Goal: Task Accomplishment & Management: Manage account settings

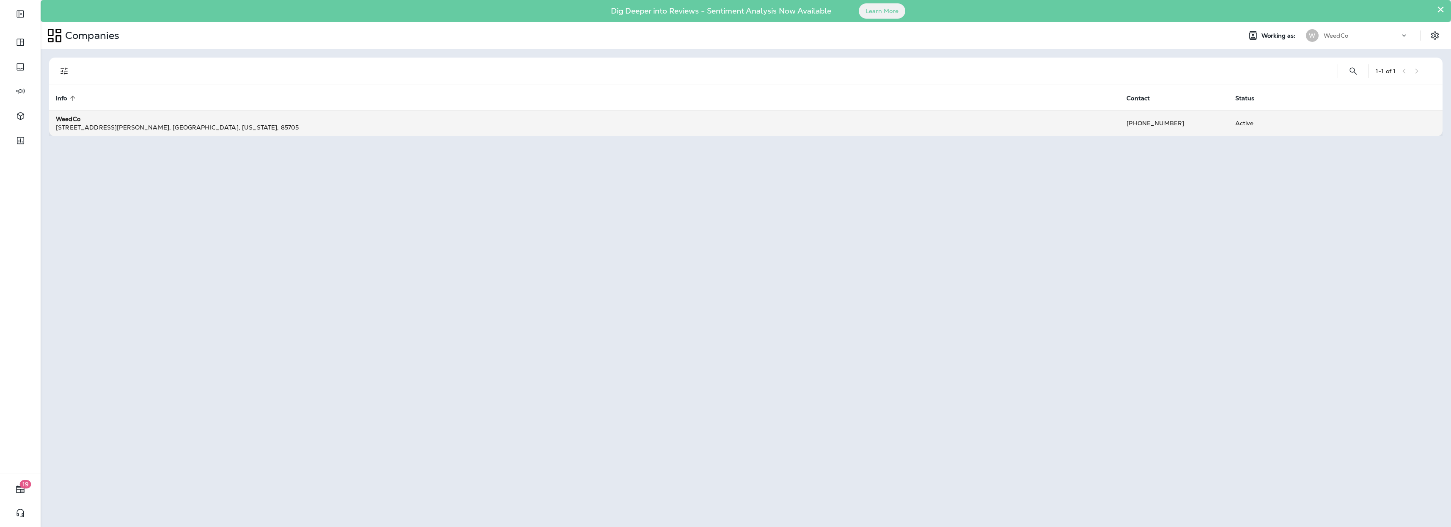
click at [1022, 120] on div "WeedCo" at bounding box center [584, 119] width 1057 height 8
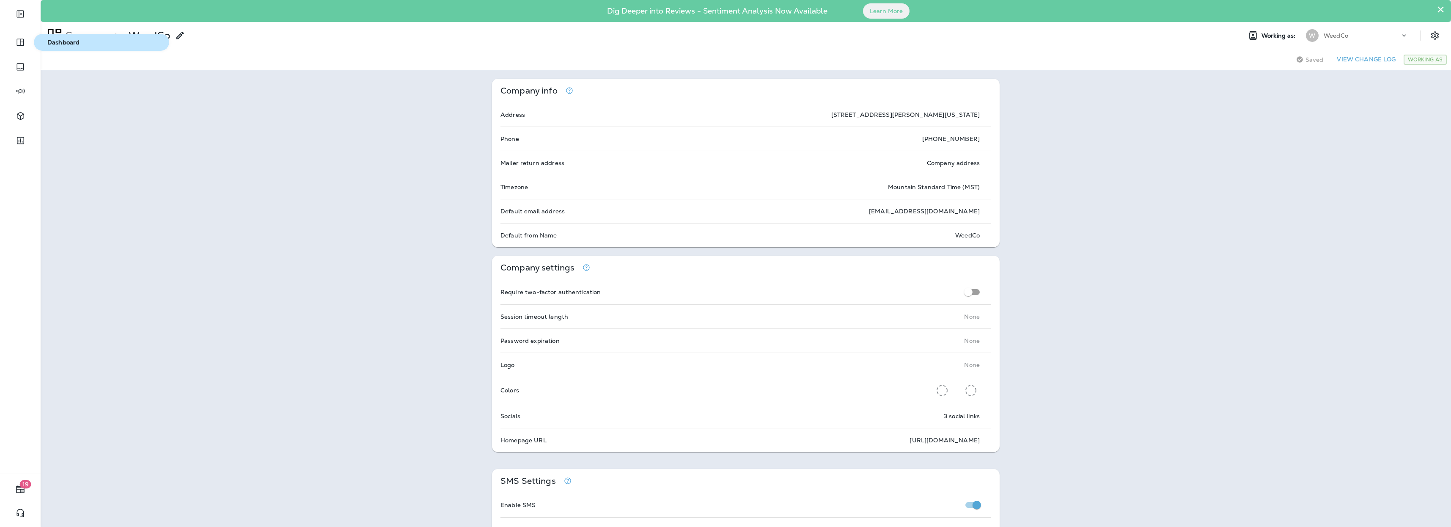
click at [59, 42] on span "Dashboard" at bounding box center [101, 42] width 129 height 7
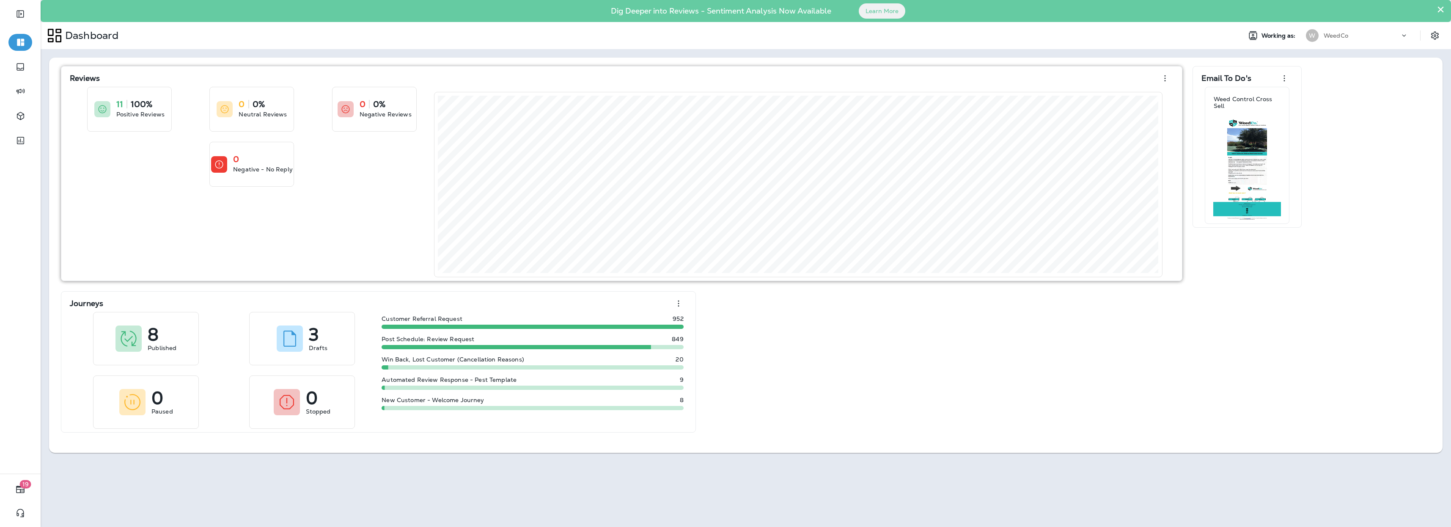
click at [213, 216] on div "11 100% Positive Reviews 0 0% Neutral Reviews 0 0% Negative Reviews 0 Negative …" at bounding box center [252, 182] width 364 height 190
click at [221, 162] on icon at bounding box center [219, 164] width 10 height 11
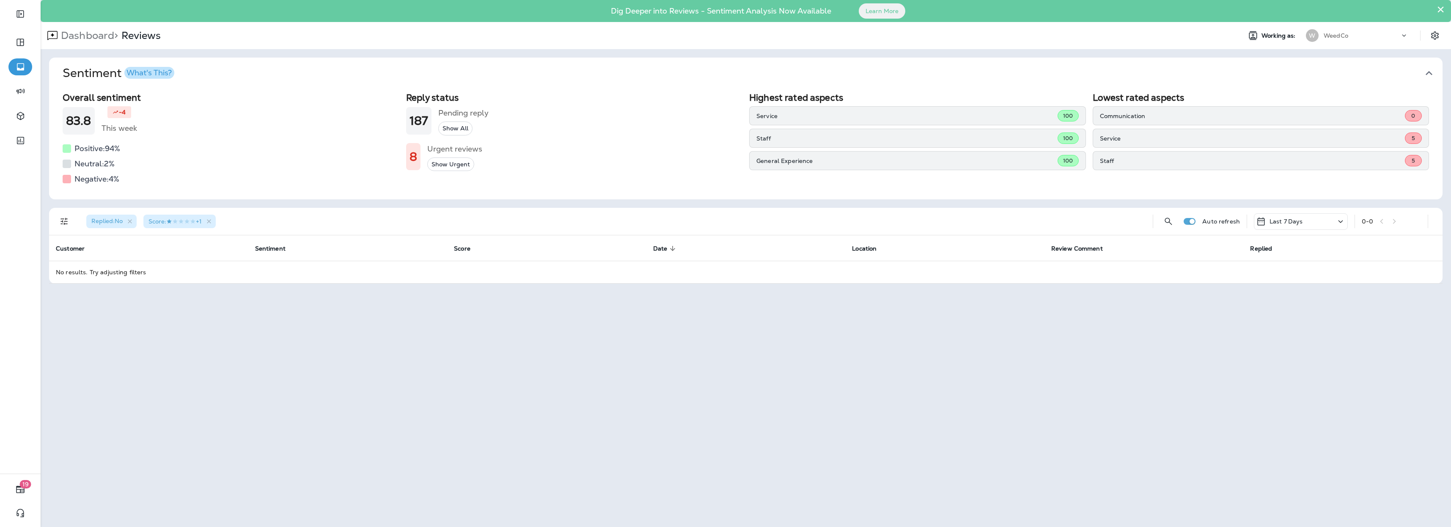
click at [1144, 138] on p "Service" at bounding box center [1252, 138] width 305 height 7
click at [1139, 159] on p "Staff" at bounding box center [1252, 160] width 305 height 7
click at [109, 180] on h5 "Negative: 4 %" at bounding box center [96, 179] width 45 height 14
click at [416, 161] on h1 "8" at bounding box center [414, 157] width 8 height 14
click at [1341, 223] on icon at bounding box center [1341, 221] width 10 height 11
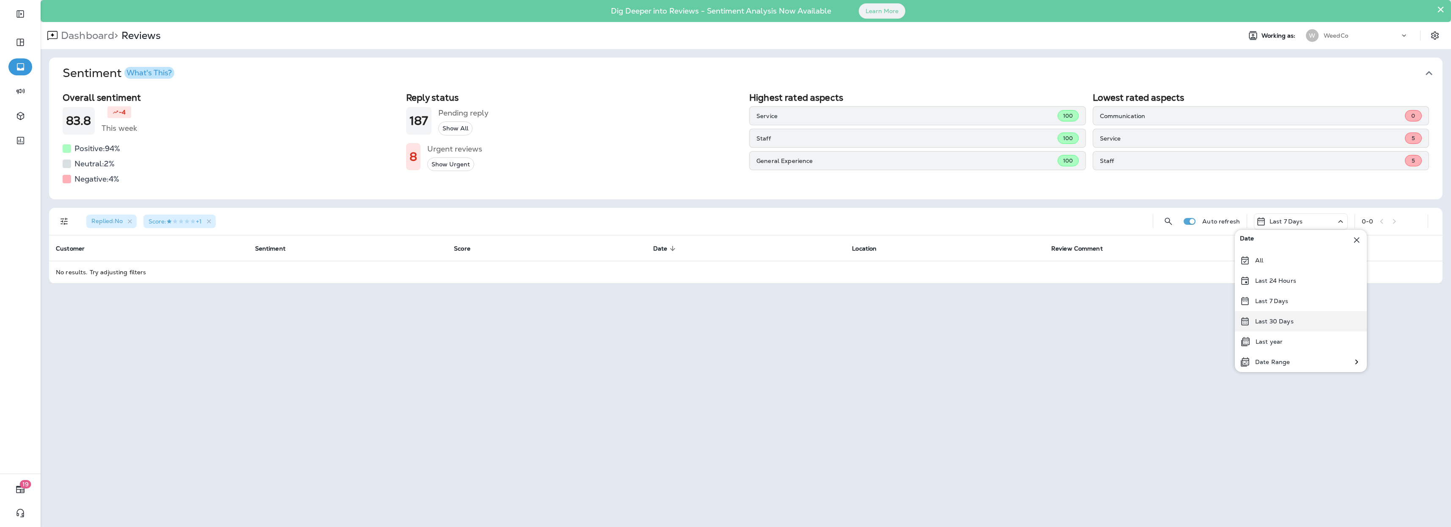
click at [1289, 324] on p "Last 30 Days" at bounding box center [1274, 321] width 39 height 7
click at [1341, 220] on icon at bounding box center [1341, 221] width 10 height 11
click at [1282, 263] on div "All" at bounding box center [1301, 260] width 132 height 20
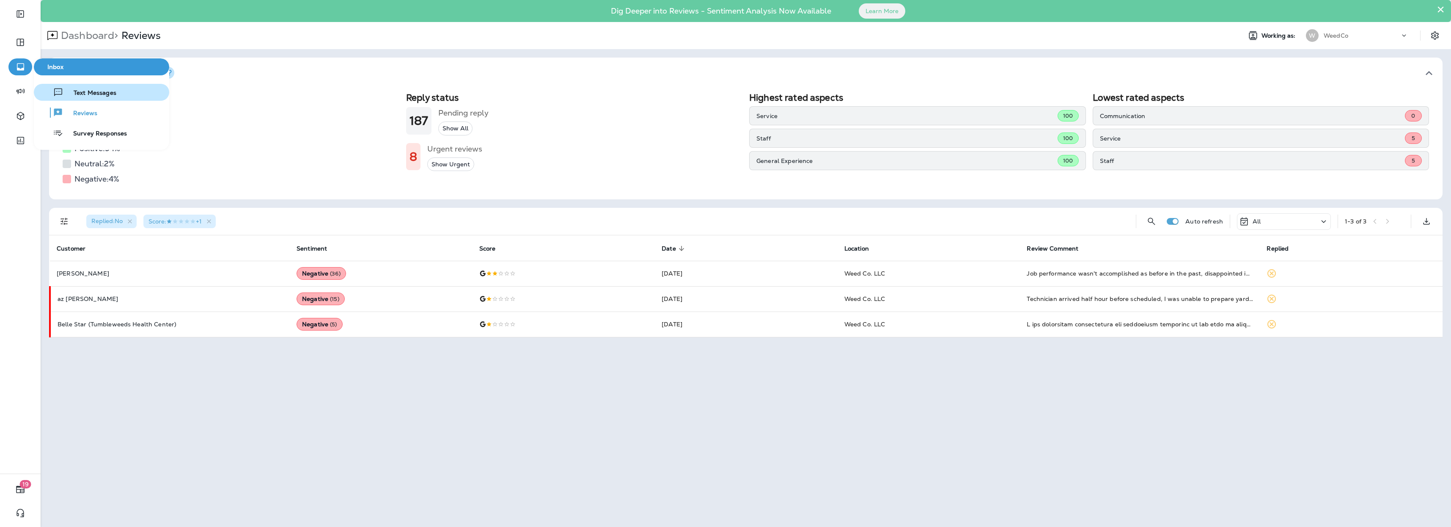
click at [82, 92] on span "Text Messages" at bounding box center [89, 93] width 53 height 8
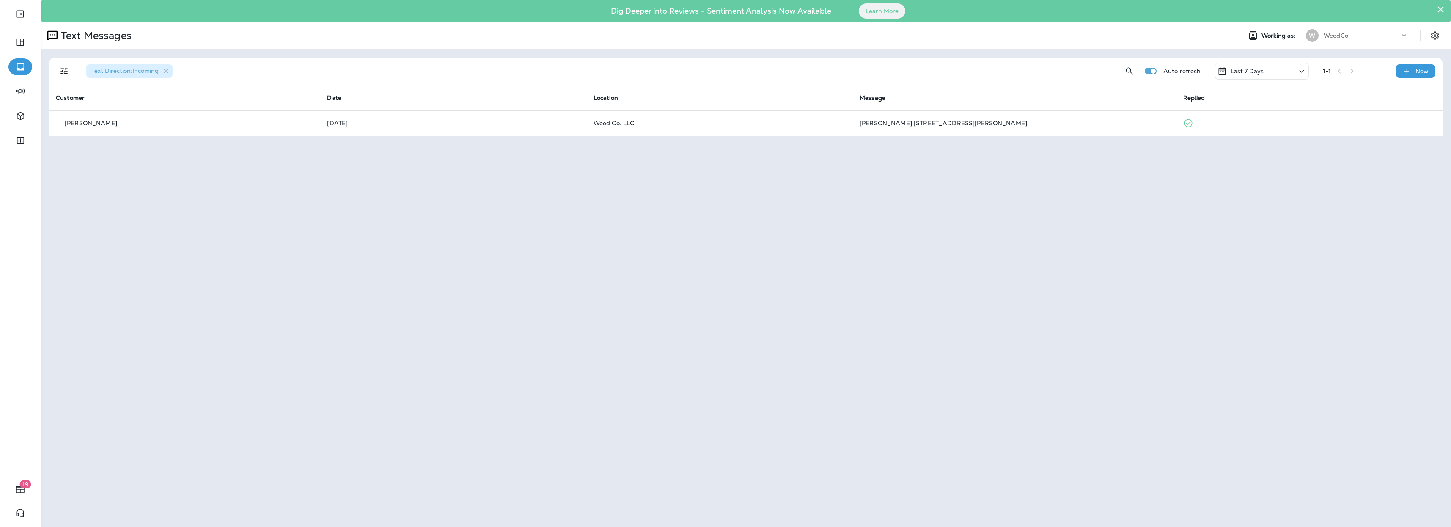
click at [1274, 68] on div "Last 7 Days" at bounding box center [1262, 71] width 94 height 17
click at [1267, 165] on div "Last 30 Days" at bounding box center [1263, 171] width 132 height 20
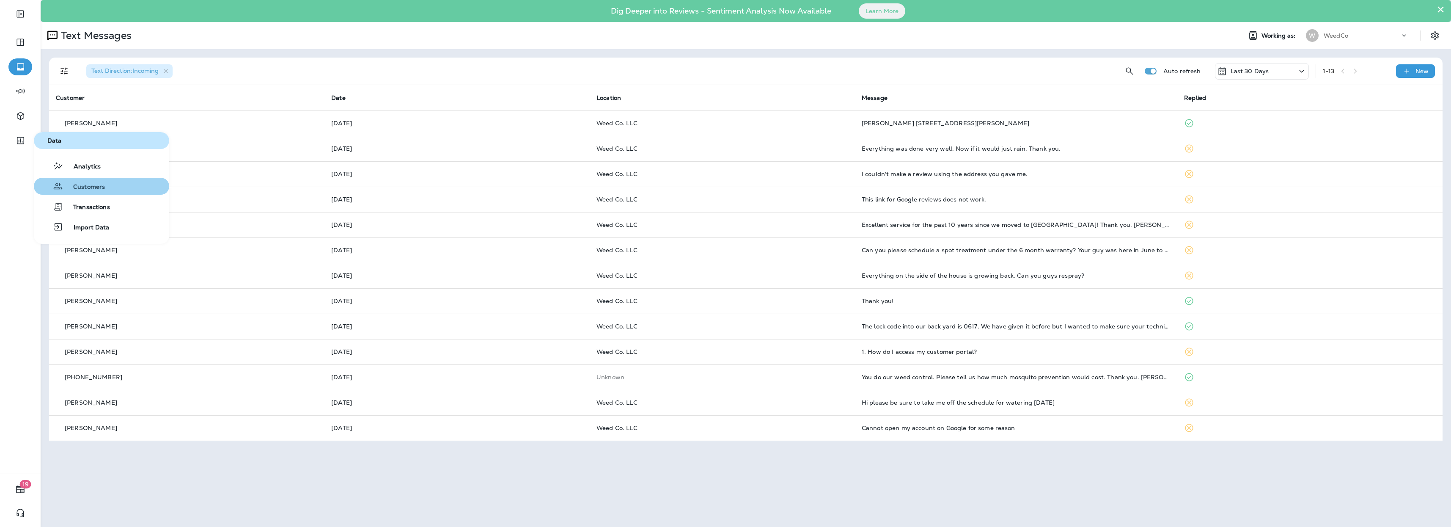
click at [105, 191] on button "Customers" at bounding box center [101, 186] width 135 height 17
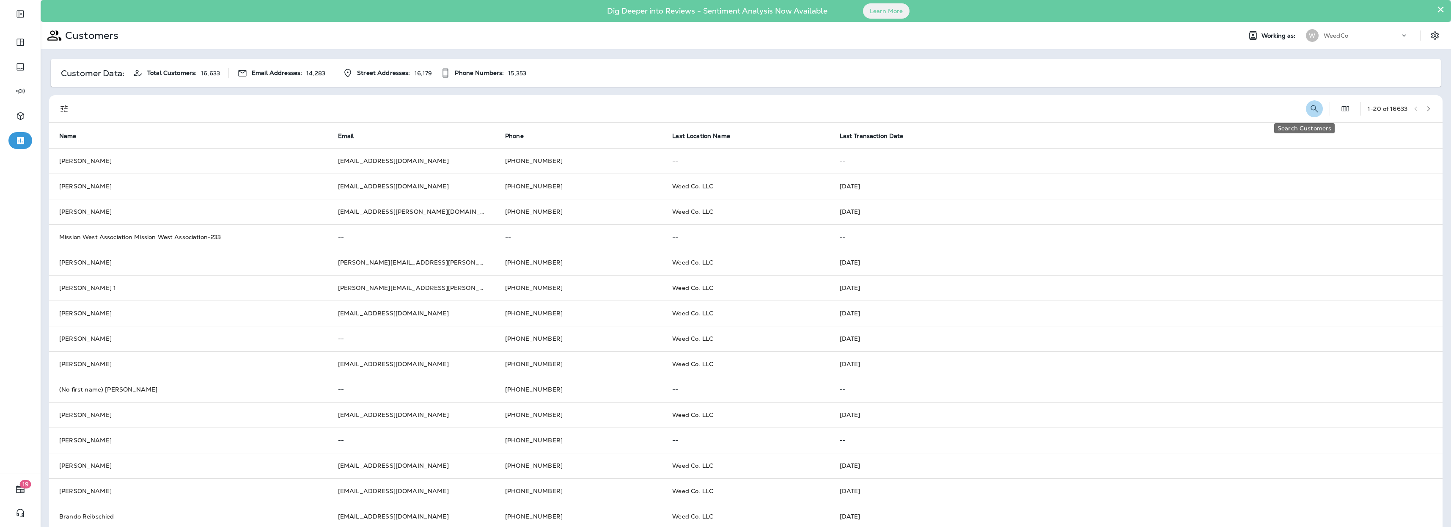
click at [1310, 109] on icon "Search Customers" at bounding box center [1315, 109] width 10 height 10
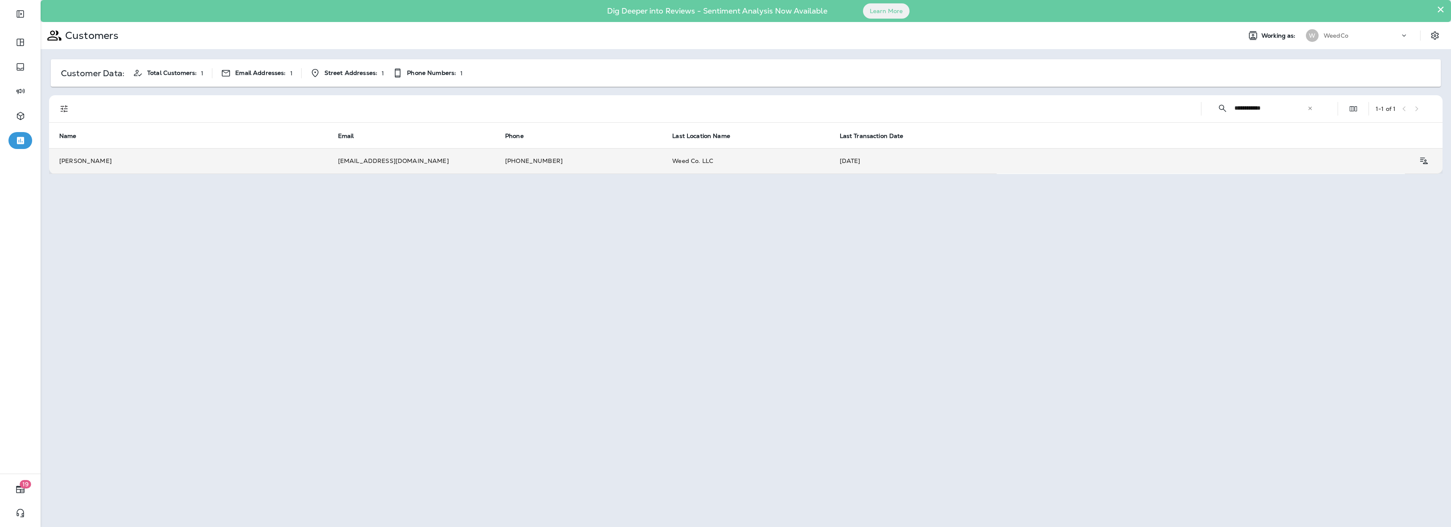
type input "**********"
click at [235, 164] on td "[PERSON_NAME]" at bounding box center [188, 160] width 279 height 25
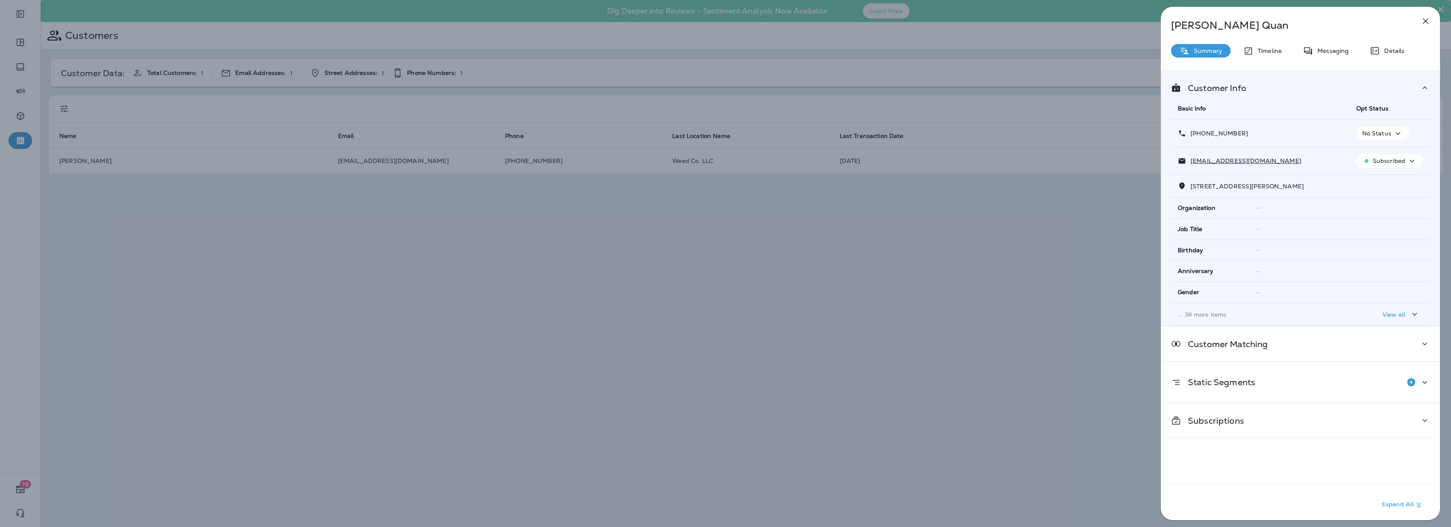
click at [1390, 157] on p "Subscribed" at bounding box center [1389, 160] width 33 height 7
click at [1388, 183] on p "Unsubscribe" at bounding box center [1389, 181] width 37 height 7
click at [1388, 134] on icon "button" at bounding box center [1390, 133] width 5 height 3
click at [1380, 155] on button "Opt out" at bounding box center [1370, 153] width 61 height 20
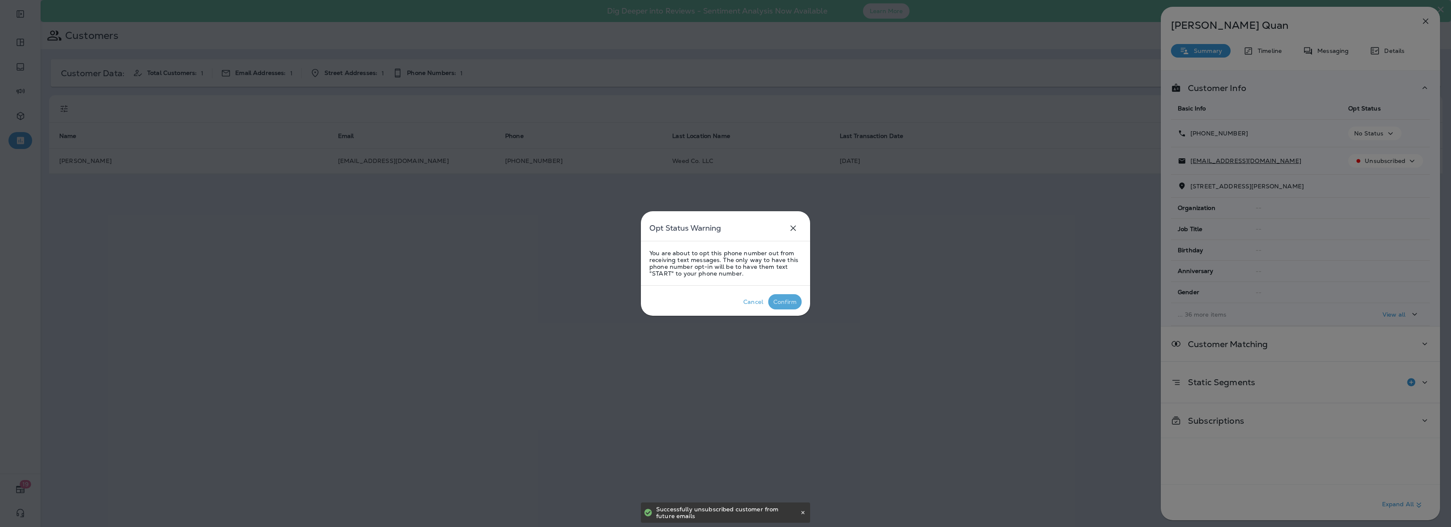
click at [787, 301] on div "Confirm" at bounding box center [784, 301] width 23 height 7
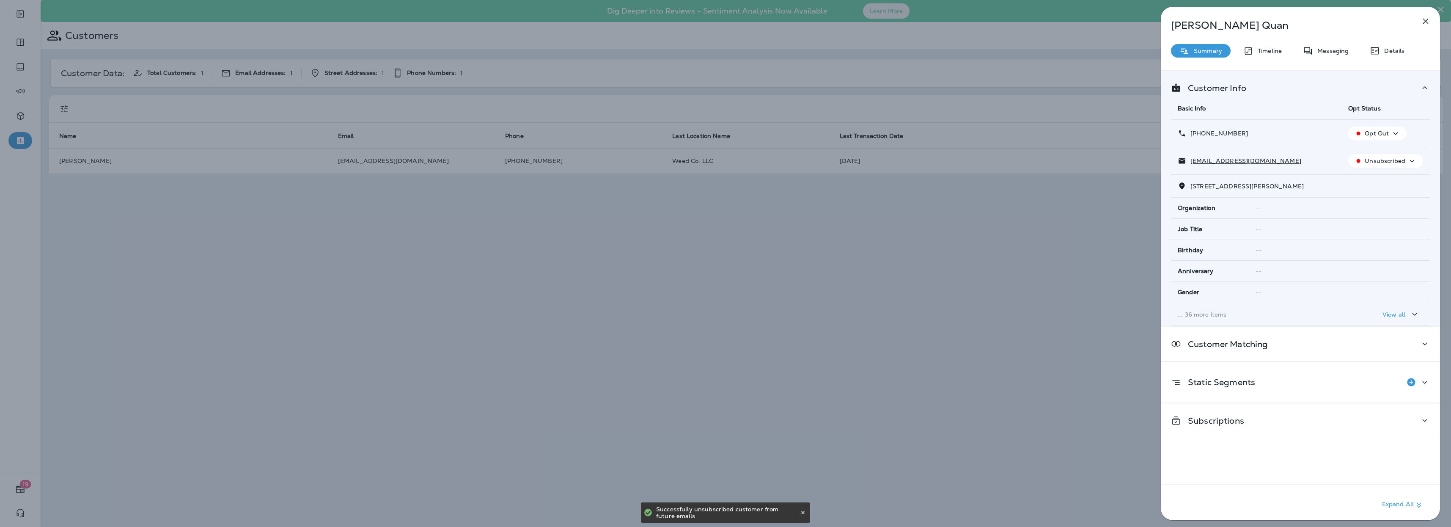
click at [1423, 23] on icon "button" at bounding box center [1426, 21] width 10 height 10
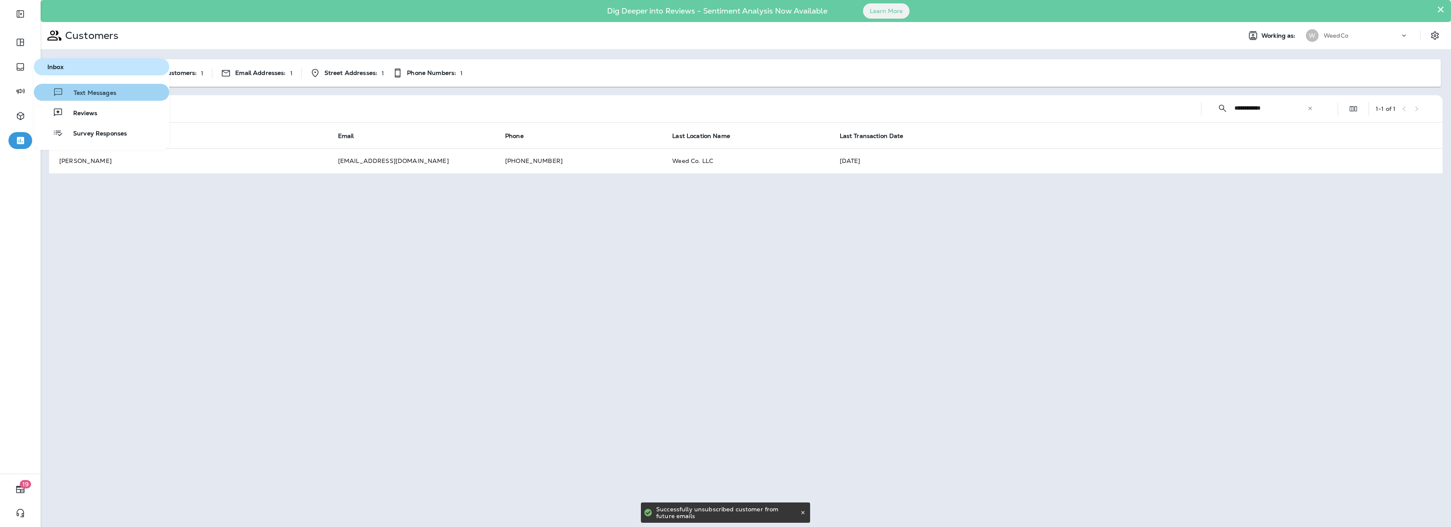
click at [87, 99] on button "Text Messages" at bounding box center [101, 92] width 135 height 17
